Goal: Navigation & Orientation: Find specific page/section

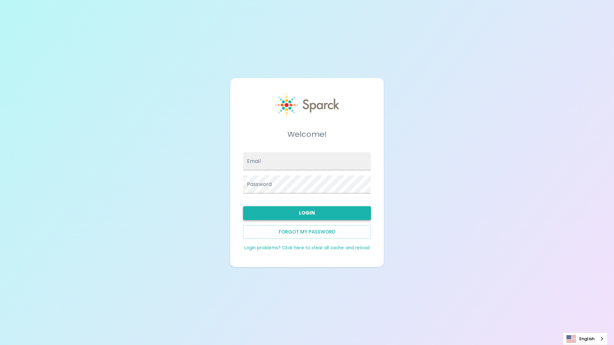
type input "[EMAIL_ADDRESS][DOMAIN_NAME]"
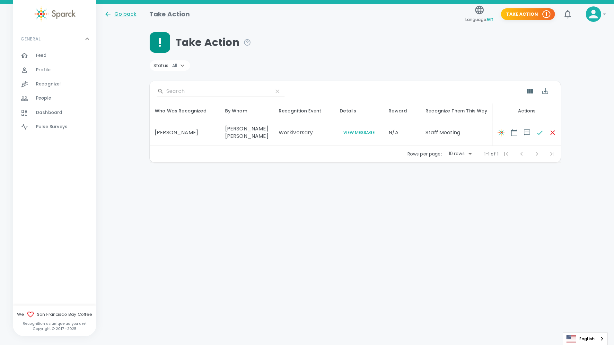
click at [47, 57] on span "Feed" at bounding box center [41, 55] width 11 height 6
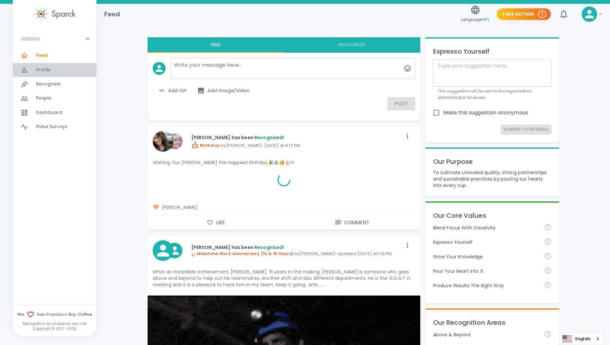
click at [48, 66] on span "Profile 0" at bounding box center [43, 70] width 14 height 9
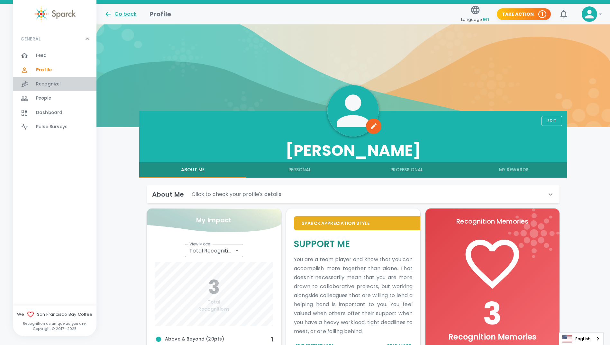
click at [50, 88] on span "Recognize! 0" at bounding box center [48, 84] width 25 height 9
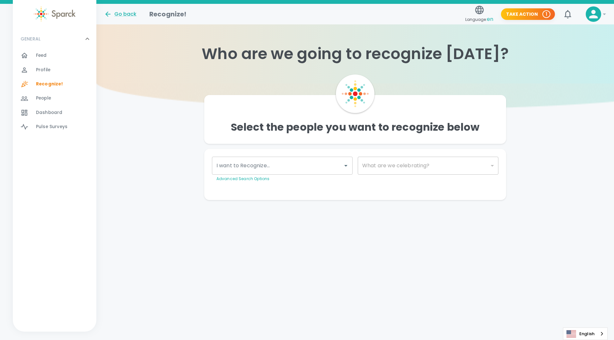
click at [53, 100] on div "People 0" at bounding box center [66, 98] width 60 height 9
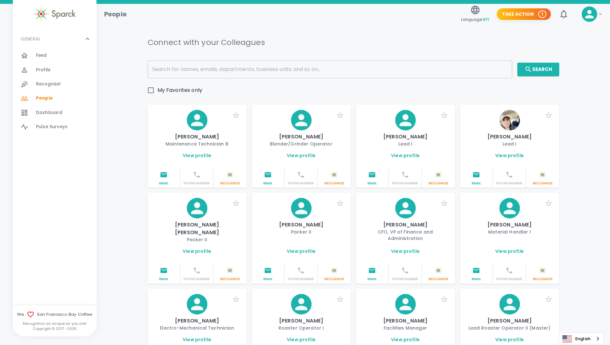
click at [55, 114] on span "Dashboard" at bounding box center [49, 113] width 26 height 6
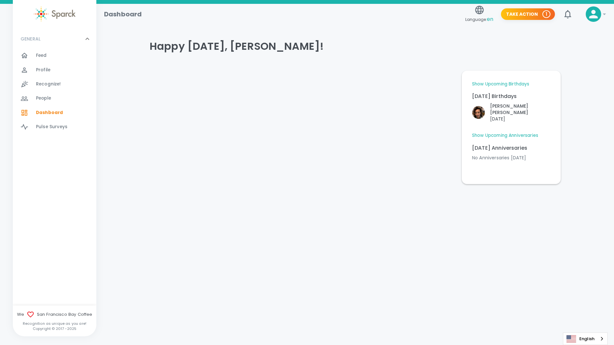
click at [510, 85] on link "Show Upcoming Birthdays" at bounding box center [500, 84] width 57 height 6
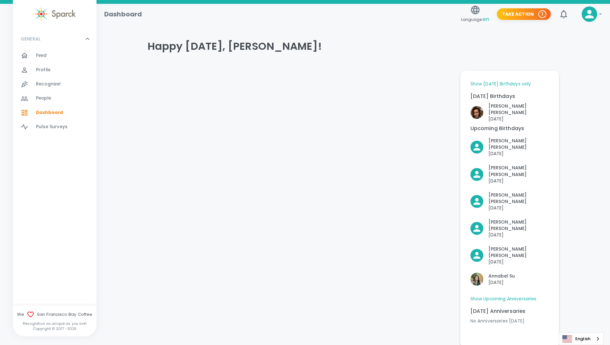
click at [510, 85] on link "Show [DATE] Birthdays only" at bounding box center [500, 84] width 61 height 6
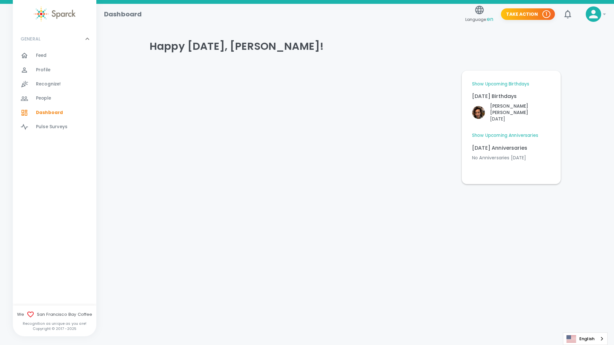
click at [509, 132] on link "Show Upcoming Anniversaries" at bounding box center [505, 135] width 66 height 6
